Goal: Task Accomplishment & Management: Manage account settings

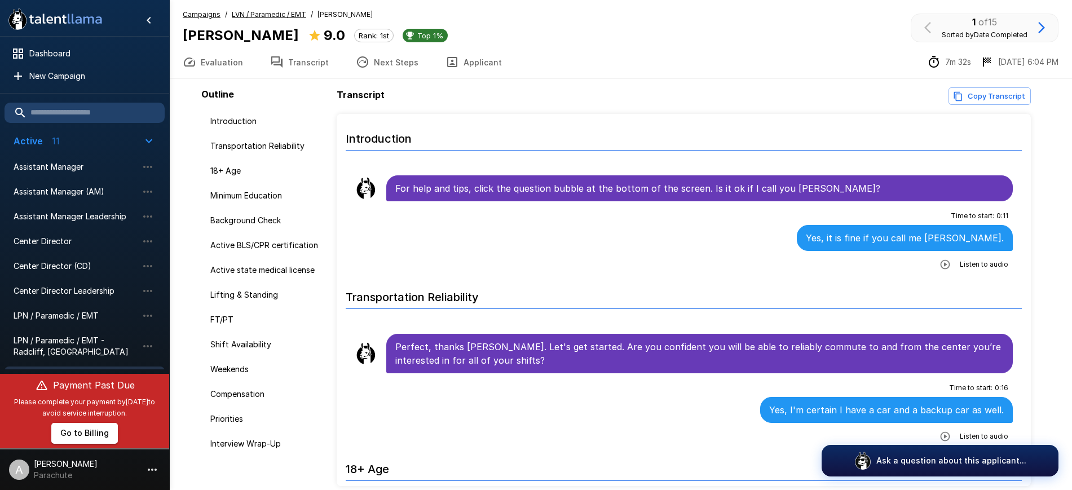
scroll to position [2081, 0]
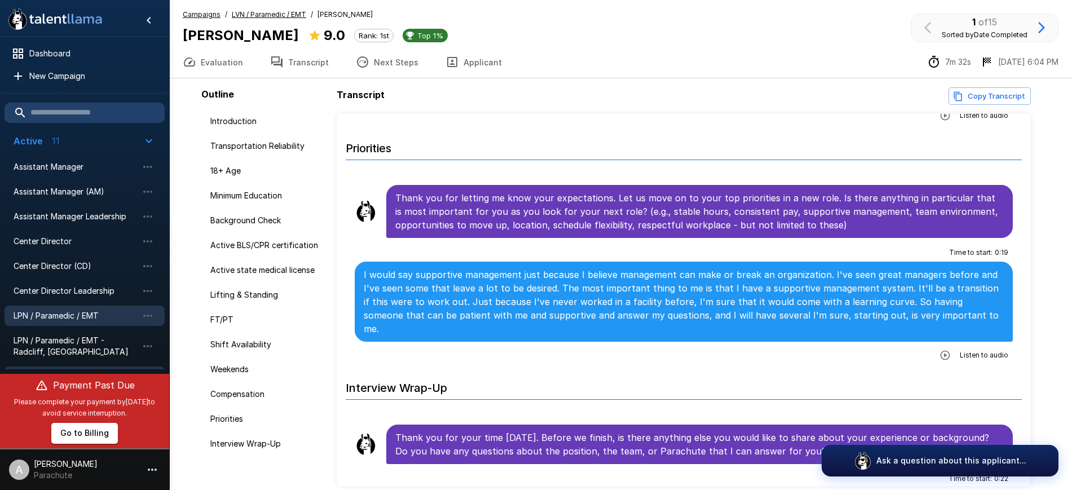
click at [75, 307] on div "LPN / Paramedic / EMT" at bounding box center [85, 316] width 160 height 20
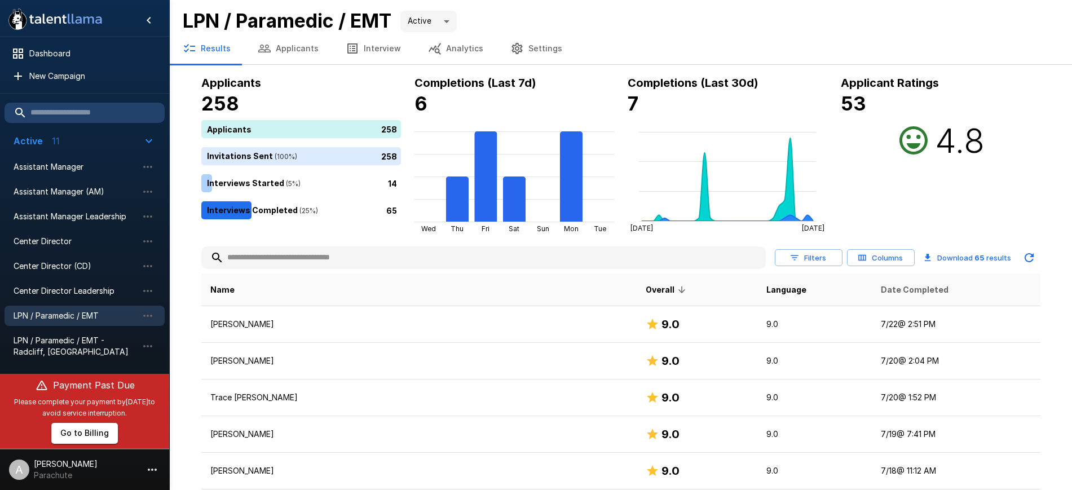
click at [881, 288] on span "Date Completed" at bounding box center [915, 290] width 68 height 14
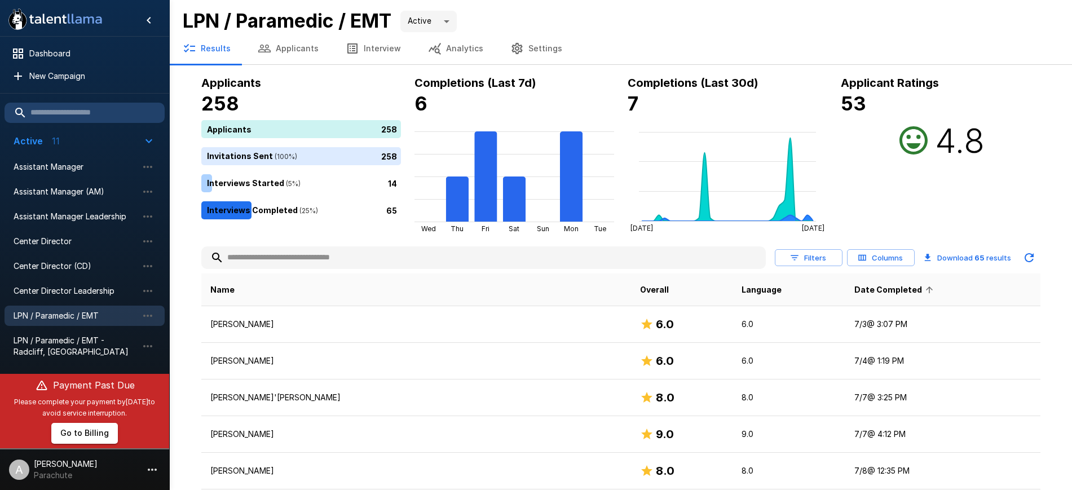
click at [924, 288] on icon at bounding box center [929, 290] width 10 height 10
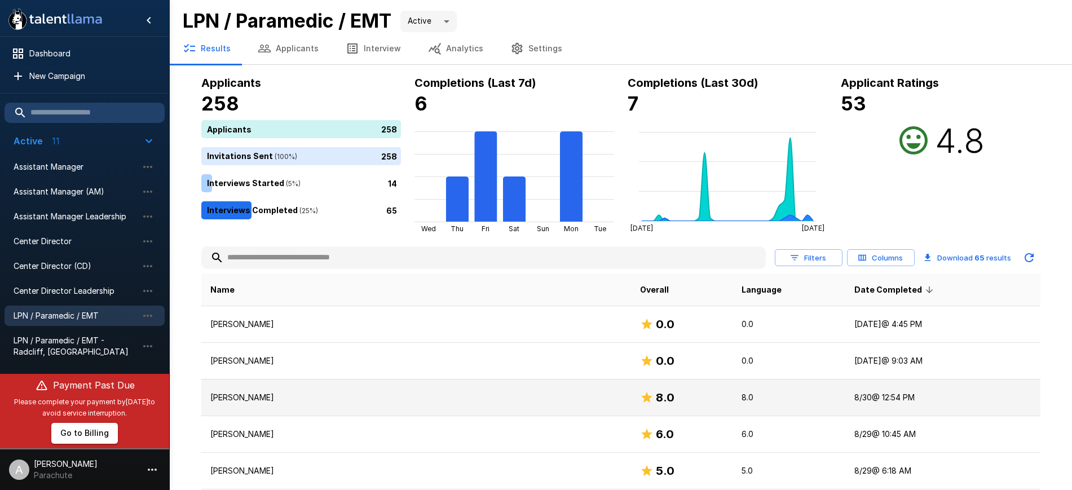
click at [304, 389] on td "[PERSON_NAME]" at bounding box center [416, 397] width 430 height 37
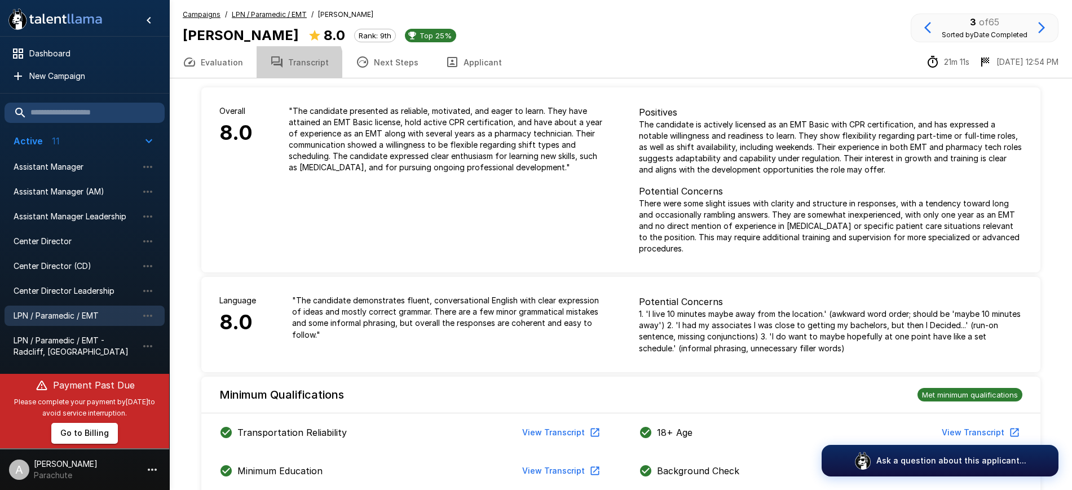
click at [293, 64] on button "Transcript" at bounding box center [300, 62] width 86 height 32
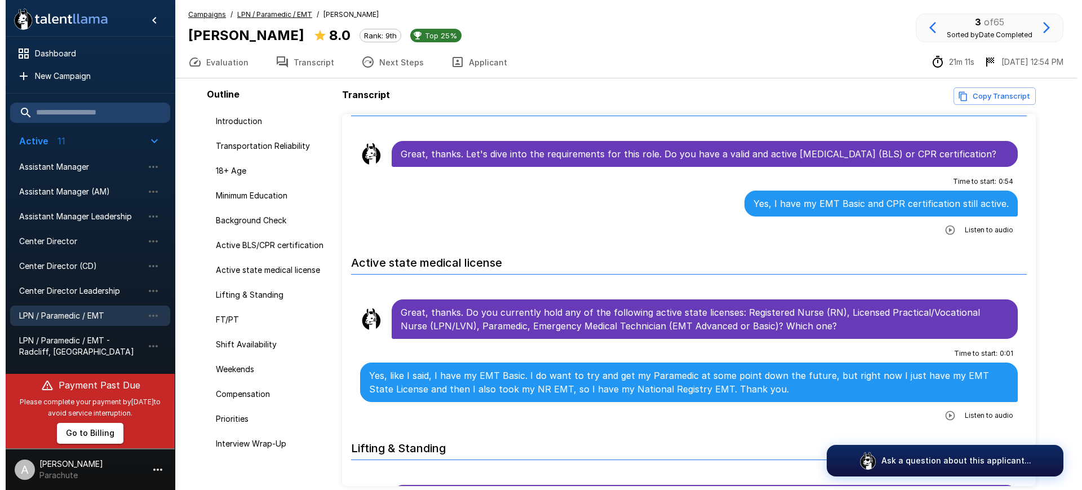
scroll to position [860, 0]
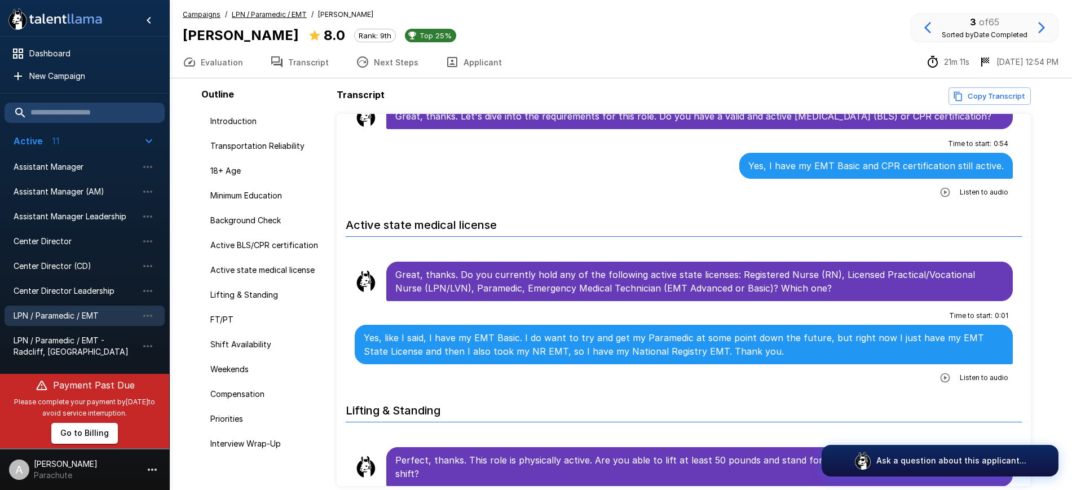
click at [445, 59] on icon "button" at bounding box center [452, 62] width 14 height 14
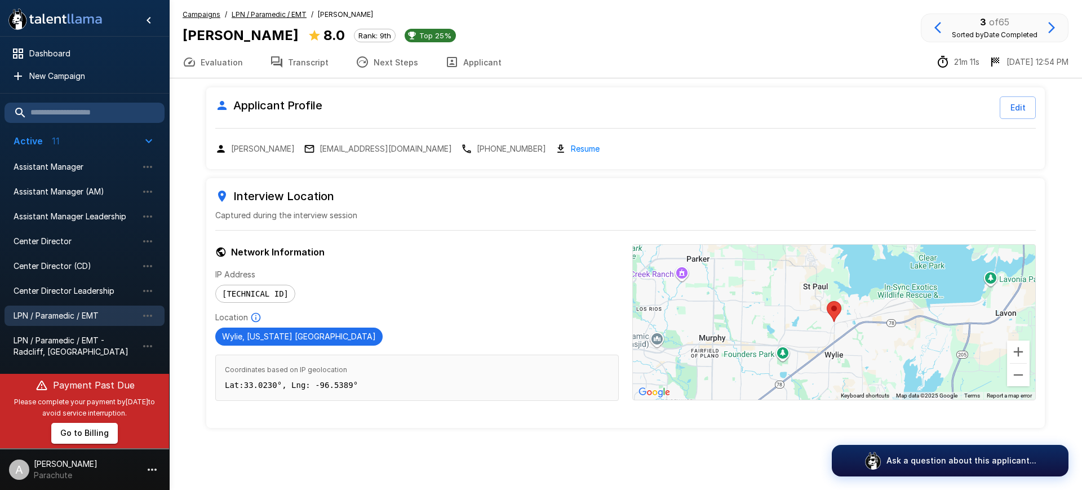
click at [379, 144] on p "[EMAIL_ADDRESS][DOMAIN_NAME]" at bounding box center [386, 148] width 132 height 11
